Goal: Information Seeking & Learning: Learn about a topic

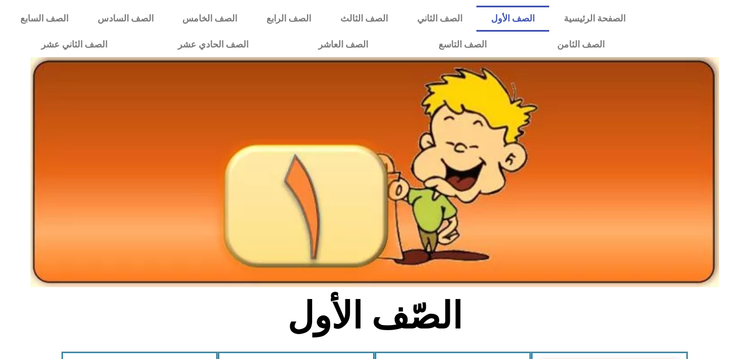
click at [719, 47] on div at bounding box center [697, 31] width 103 height 63
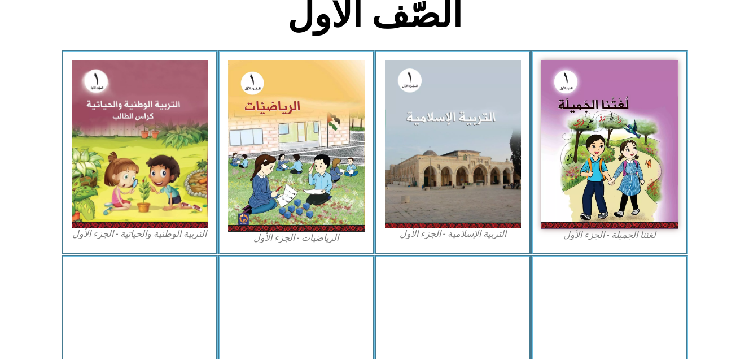
scroll to position [303, 0]
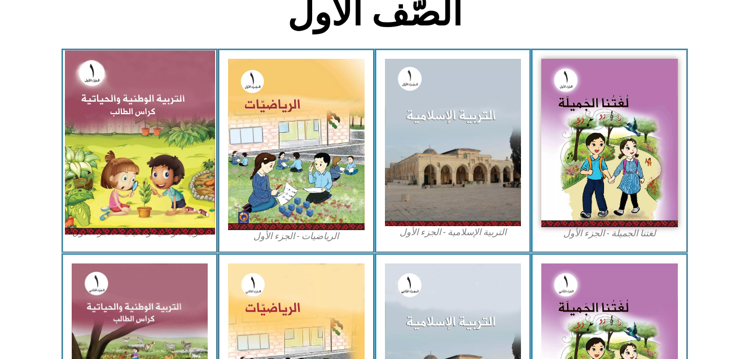
click at [119, 184] on img at bounding box center [139, 142] width 150 height 184
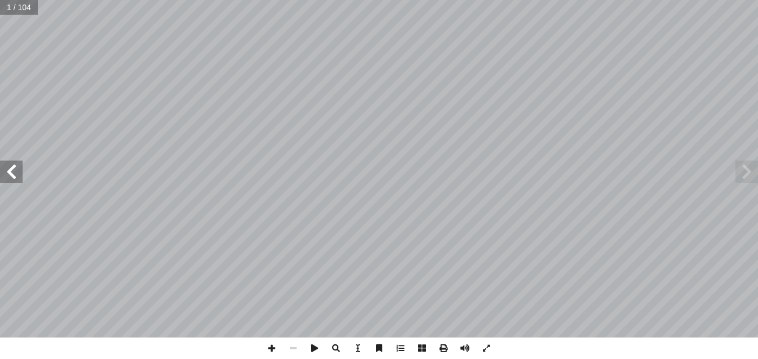
click at [19, 167] on span at bounding box center [11, 171] width 23 height 23
click at [20, 163] on span at bounding box center [11, 171] width 23 height 23
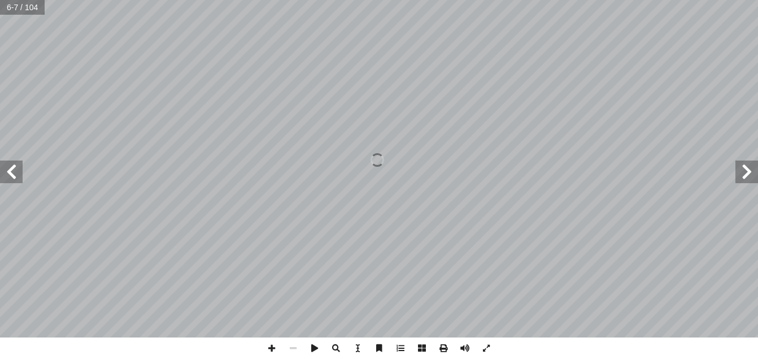
click at [20, 163] on span at bounding box center [11, 171] width 23 height 23
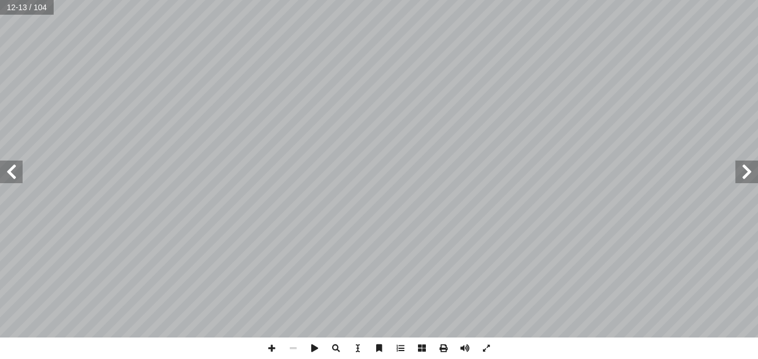
click at [20, 163] on span at bounding box center [11, 171] width 23 height 23
click at [20, 162] on span at bounding box center [11, 171] width 23 height 23
click at [270, 346] on span at bounding box center [271, 347] width 21 height 21
click at [291, 103] on html "الصفحة الرئيسية الصف الأول الصف الثاني الصف الثالث الصف الرابع الصف الخامس الصف…" at bounding box center [379, 51] width 758 height 103
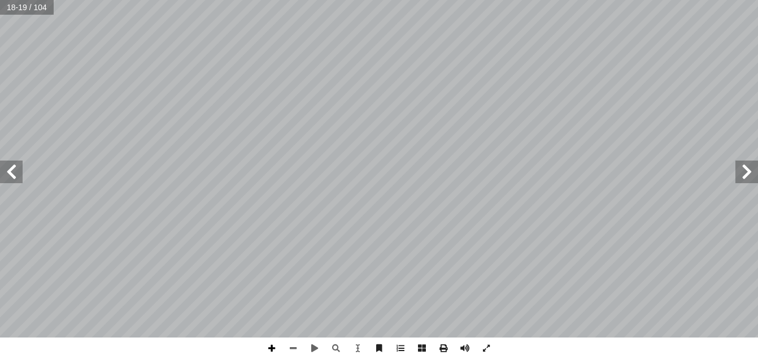
click at [274, 348] on span at bounding box center [271, 347] width 21 height 21
click at [17, 170] on span at bounding box center [11, 171] width 23 height 23
click at [296, 348] on span at bounding box center [292, 347] width 21 height 21
click at [267, 352] on span at bounding box center [271, 347] width 21 height 21
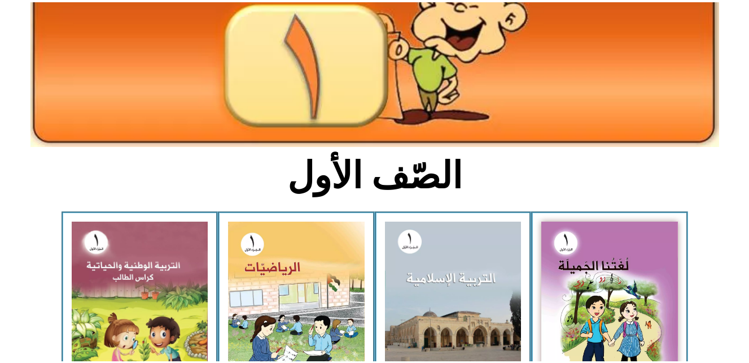
scroll to position [158, 0]
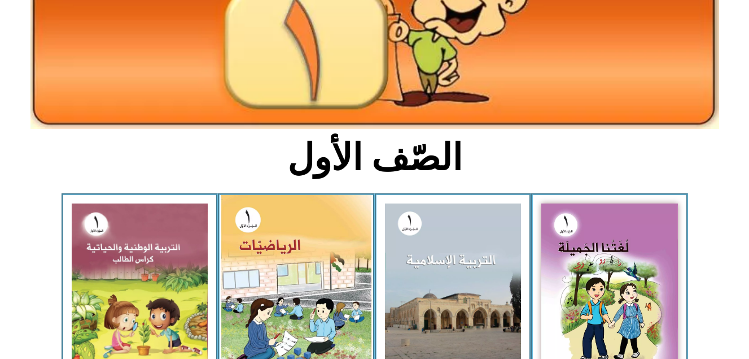
click at [269, 239] on img at bounding box center [296, 289] width 150 height 188
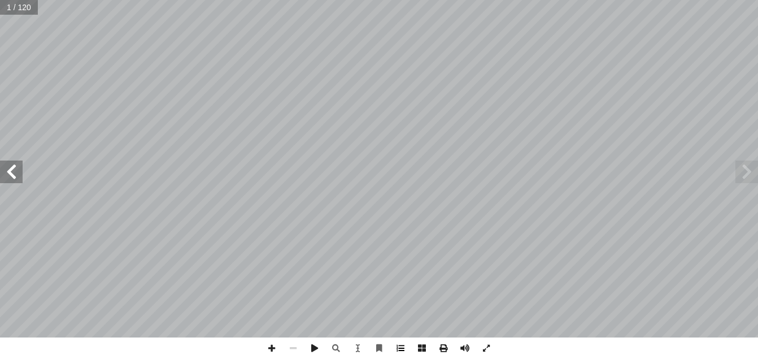
click at [401, 347] on span at bounding box center [400, 347] width 21 height 21
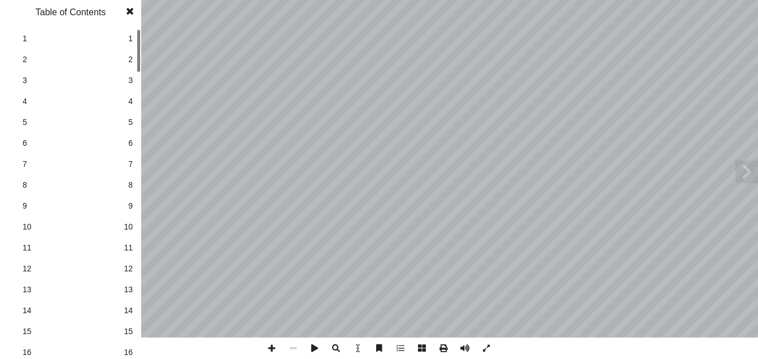
click at [123, 354] on link "16 16" at bounding box center [69, 352] width 127 height 21
click at [129, 14] on span at bounding box center [130, 11] width 20 height 23
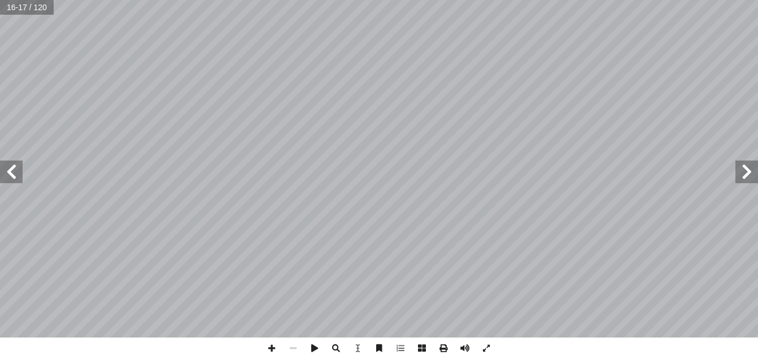
click at [15, 173] on span at bounding box center [11, 171] width 23 height 23
click at [10, 181] on span at bounding box center [11, 171] width 23 height 23
click at [269, 351] on span at bounding box center [271, 347] width 21 height 21
click at [298, 103] on html "الصفحة الرئيسية الصف الأول الصف الثاني الصف الثالث الصف الرابع الصف الخامس الصف…" at bounding box center [379, 51] width 758 height 103
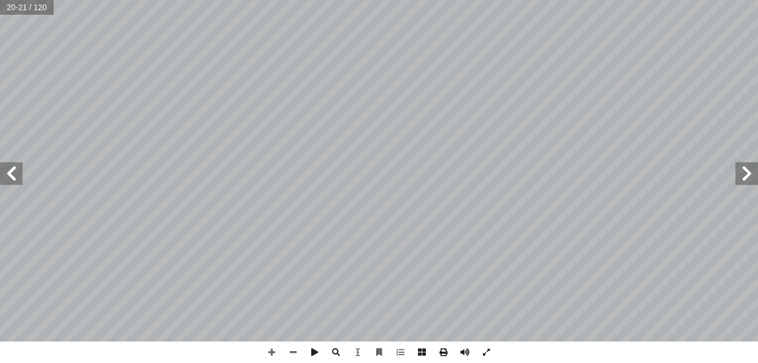
click at [8, 176] on span at bounding box center [11, 173] width 23 height 23
